Goal: Check status: Check status

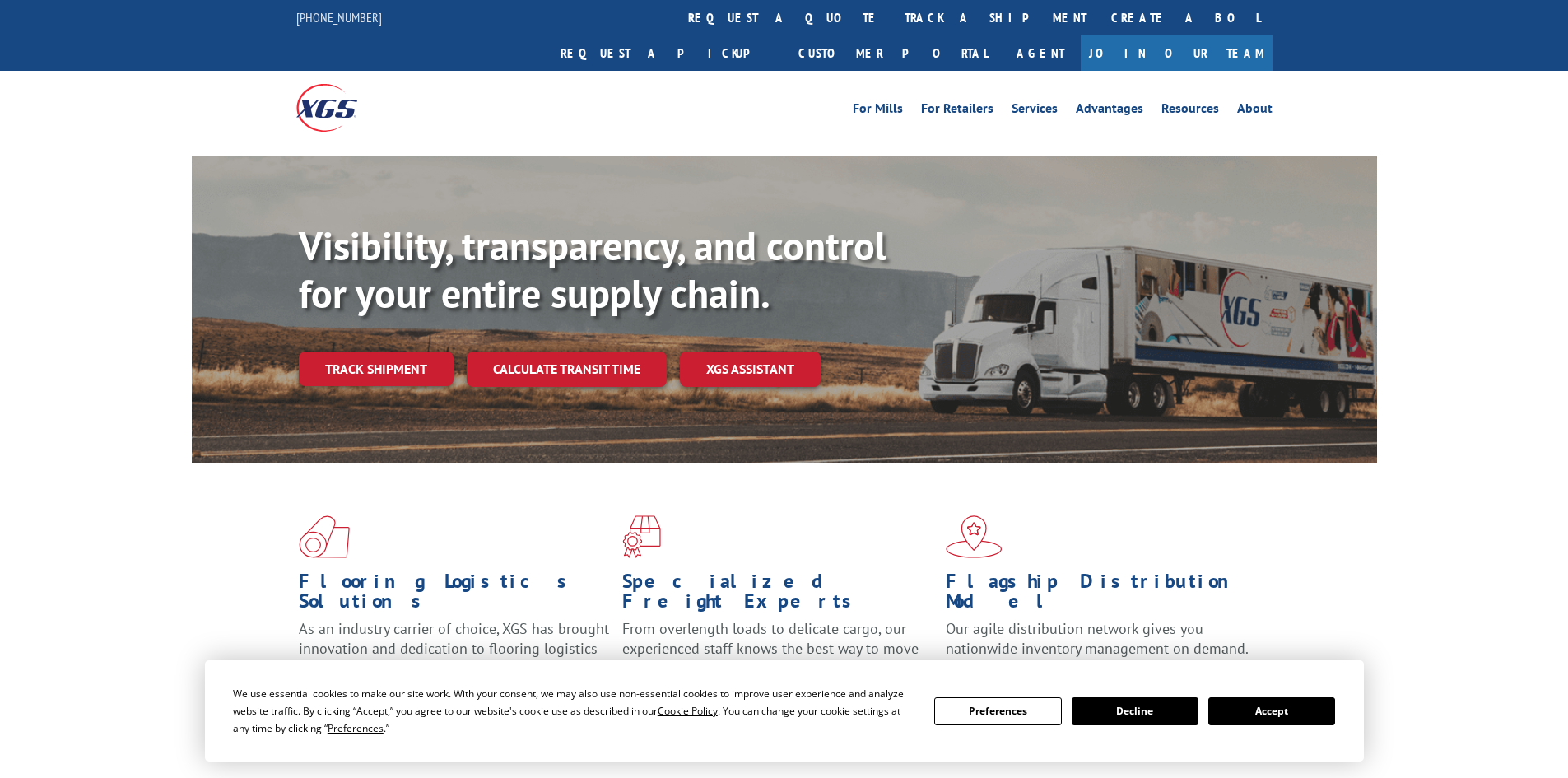
click at [464, 352] on div "Track shipment" at bounding box center [382, 369] width 168 height 35
click at [345, 352] on link "Track shipment" at bounding box center [376, 369] width 155 height 35
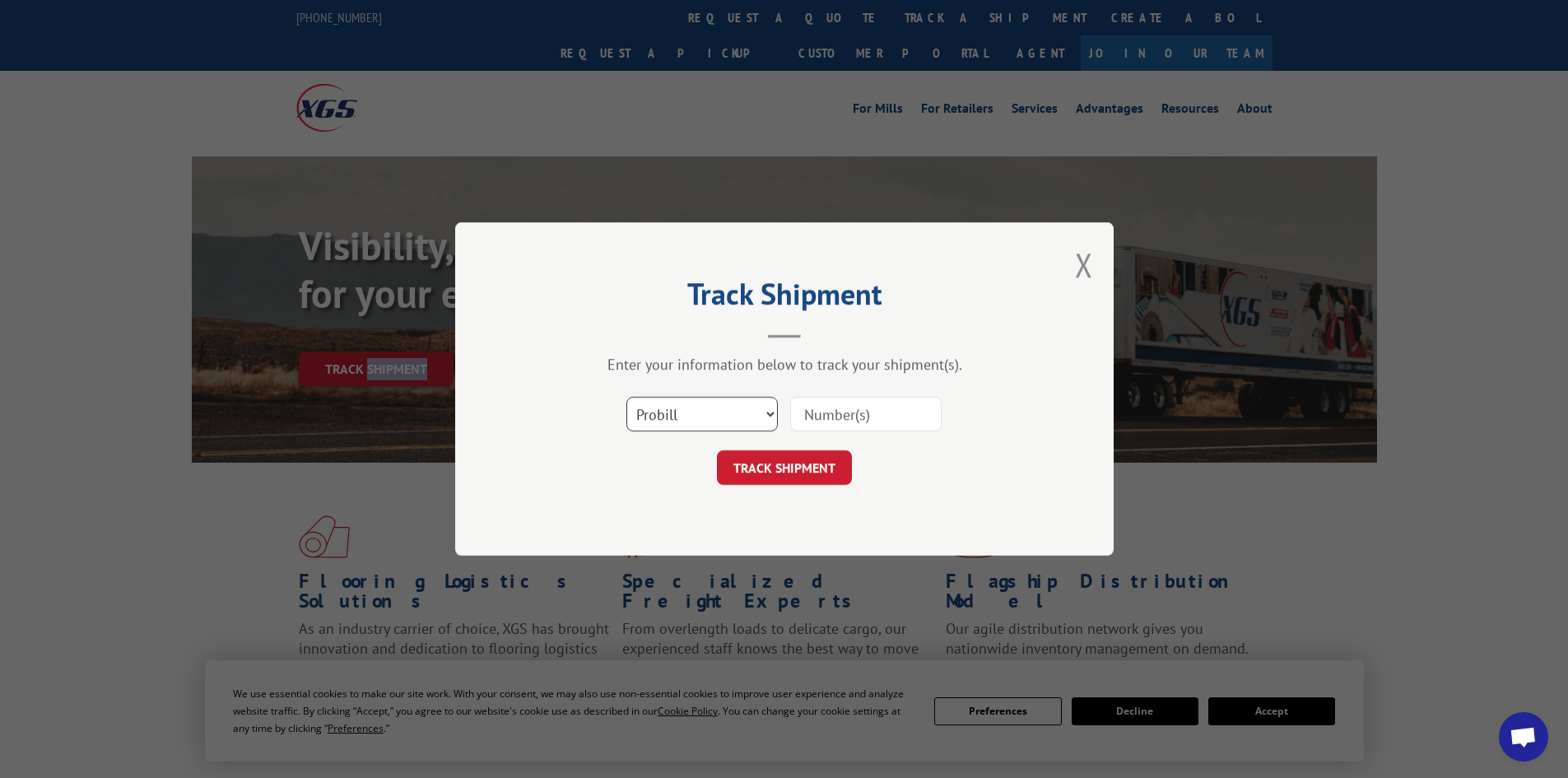
click at [706, 425] on select "Select category... Probill BOL PO" at bounding box center [702, 414] width 151 height 35
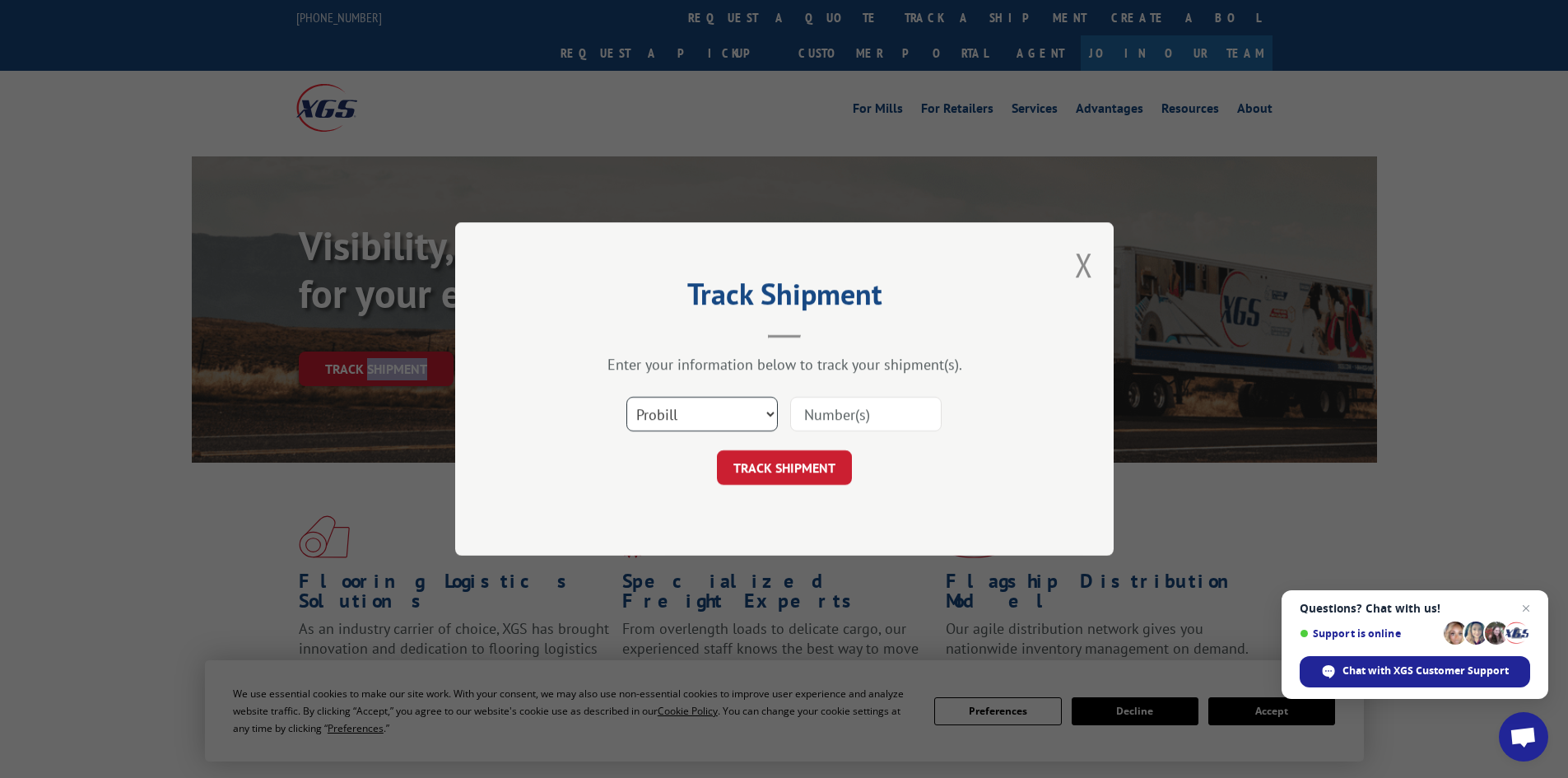
select select "bol"
click at [626, 396] on select "Select category... Probill BOL PO" at bounding box center [702, 414] width 151 height 35
click at [827, 416] on input at bounding box center [866, 414] width 151 height 35
paste input "7061045"
type input "7061045"
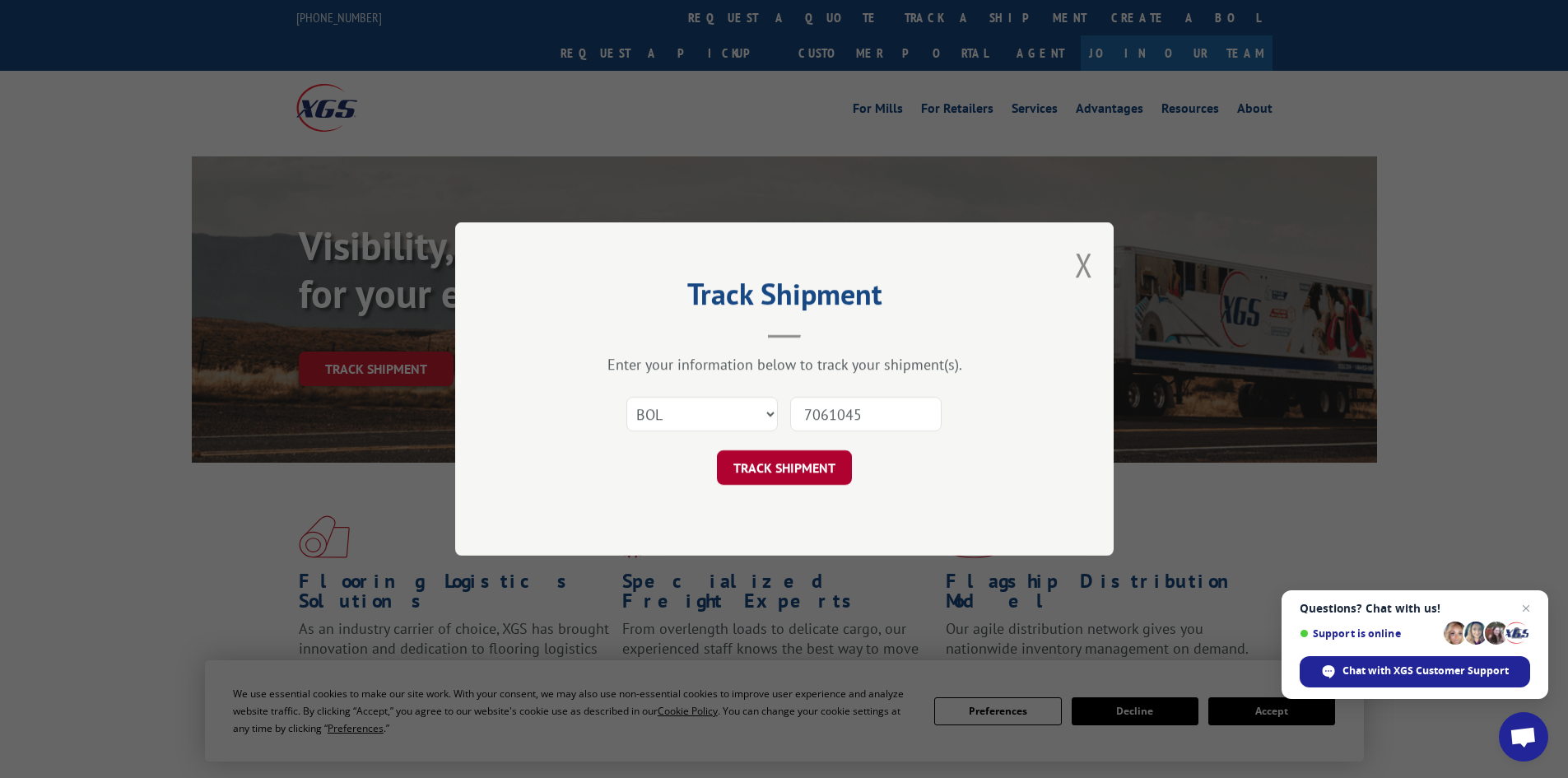
click at [783, 470] on button "TRACK SHIPMENT" at bounding box center [784, 468] width 135 height 35
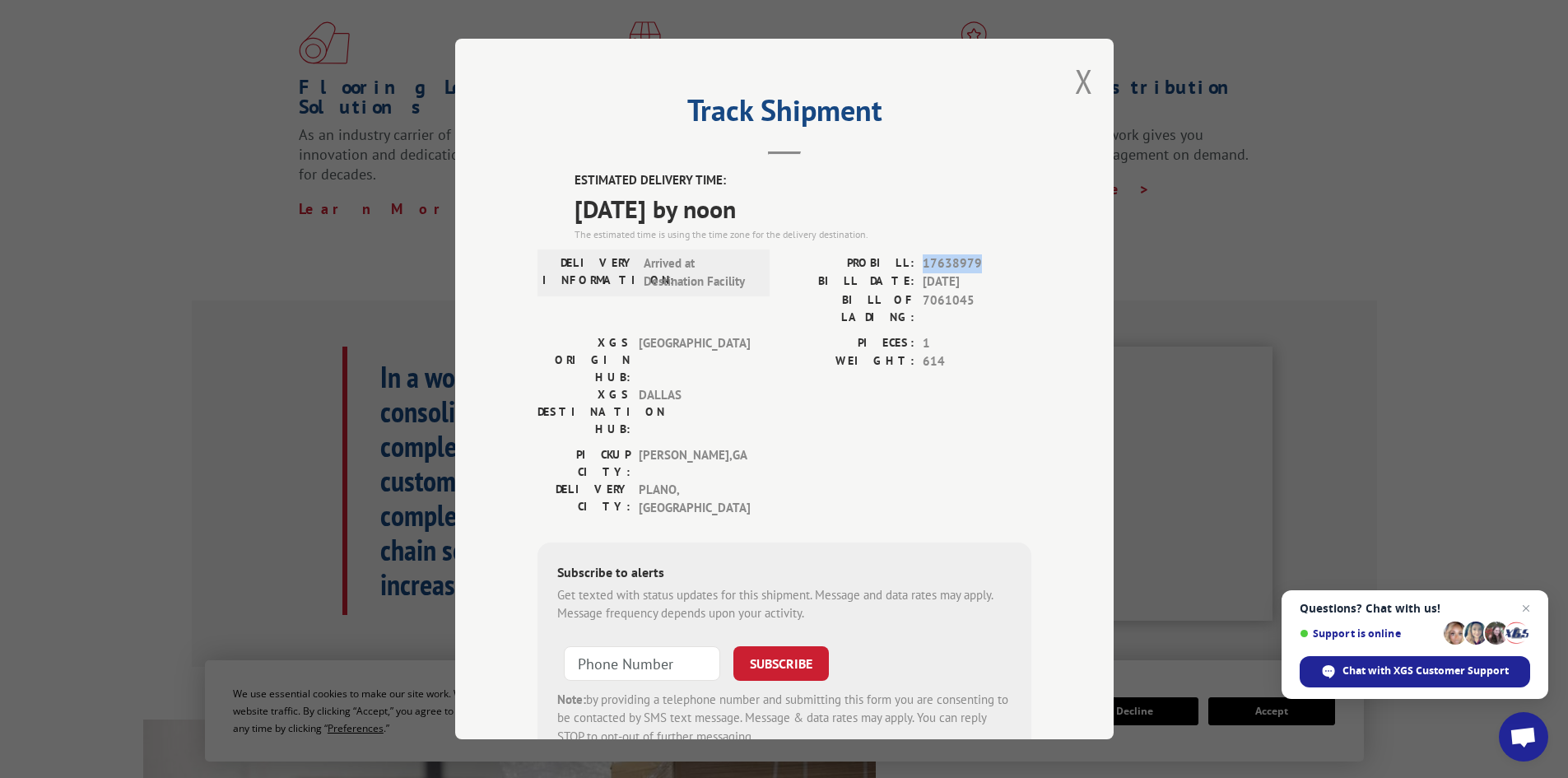
drag, startPoint x: 976, startPoint y: 264, endPoint x: 915, endPoint y: 262, distance: 61.0
click at [915, 262] on div "PROBILL: 17638979" at bounding box center [908, 263] width 247 height 19
copy span "17638979"
click at [859, 261] on label "PROBILL:" at bounding box center [849, 263] width 130 height 19
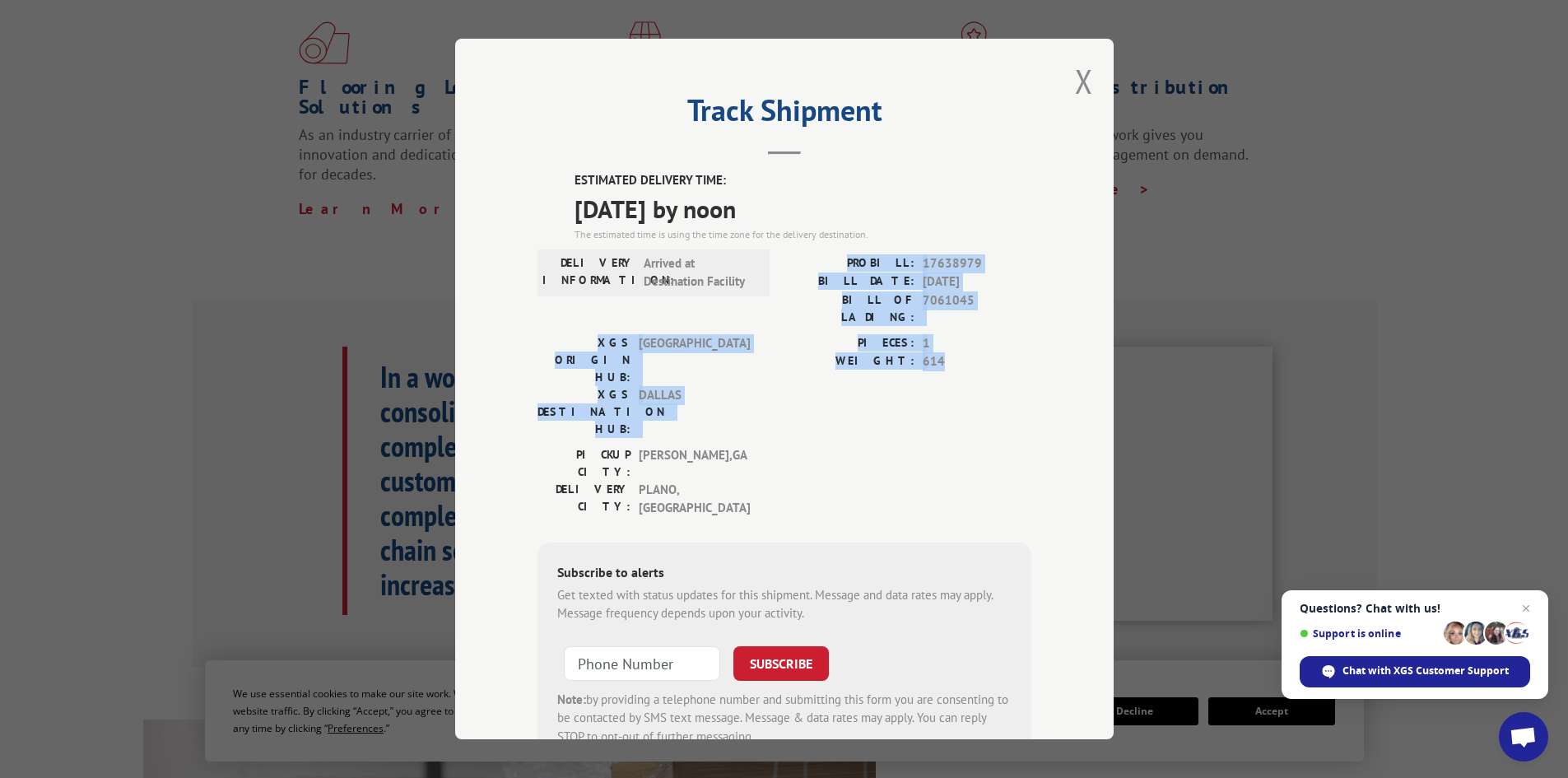
drag, startPoint x: 856, startPoint y: 255, endPoint x: 952, endPoint y: 353, distance: 137.2
click at [952, 353] on div "ESTIMATED DELIVERY TIME: [DATE] by noon The estimated time is using the time zo…" at bounding box center [784, 468] width 494 height 594
copy div "PROBILL: 17638979 BILL DATE: [DATE] BILL OF LADING: 7061045 XGS ORIGIN HUB: TUN…"
click at [1077, 83] on button "Close modal" at bounding box center [1084, 81] width 18 height 44
